Goal: Transaction & Acquisition: Purchase product/service

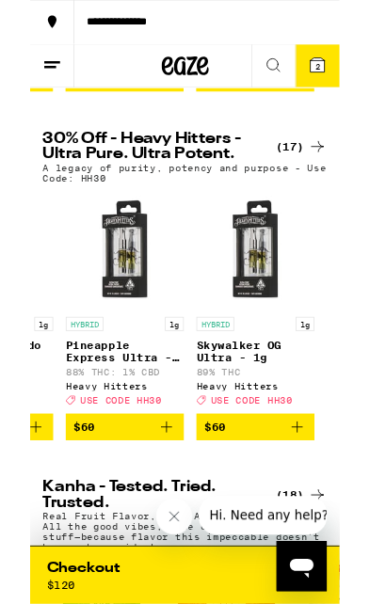
scroll to position [0, 2317]
